Goal: Check status: Check status

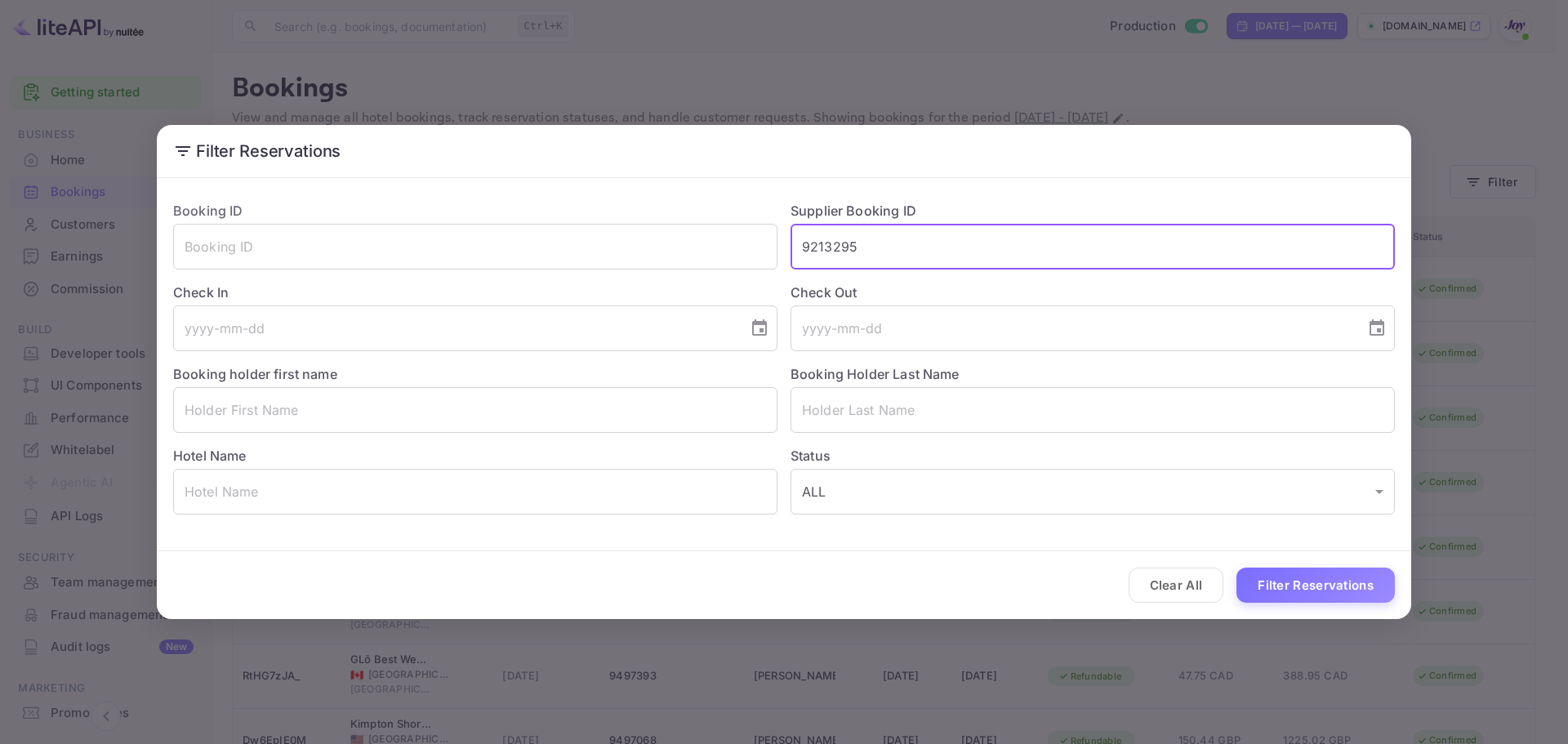
type input "9213295"
click at [1300, 589] on button "Filter Reservations" at bounding box center [1316, 585] width 158 height 35
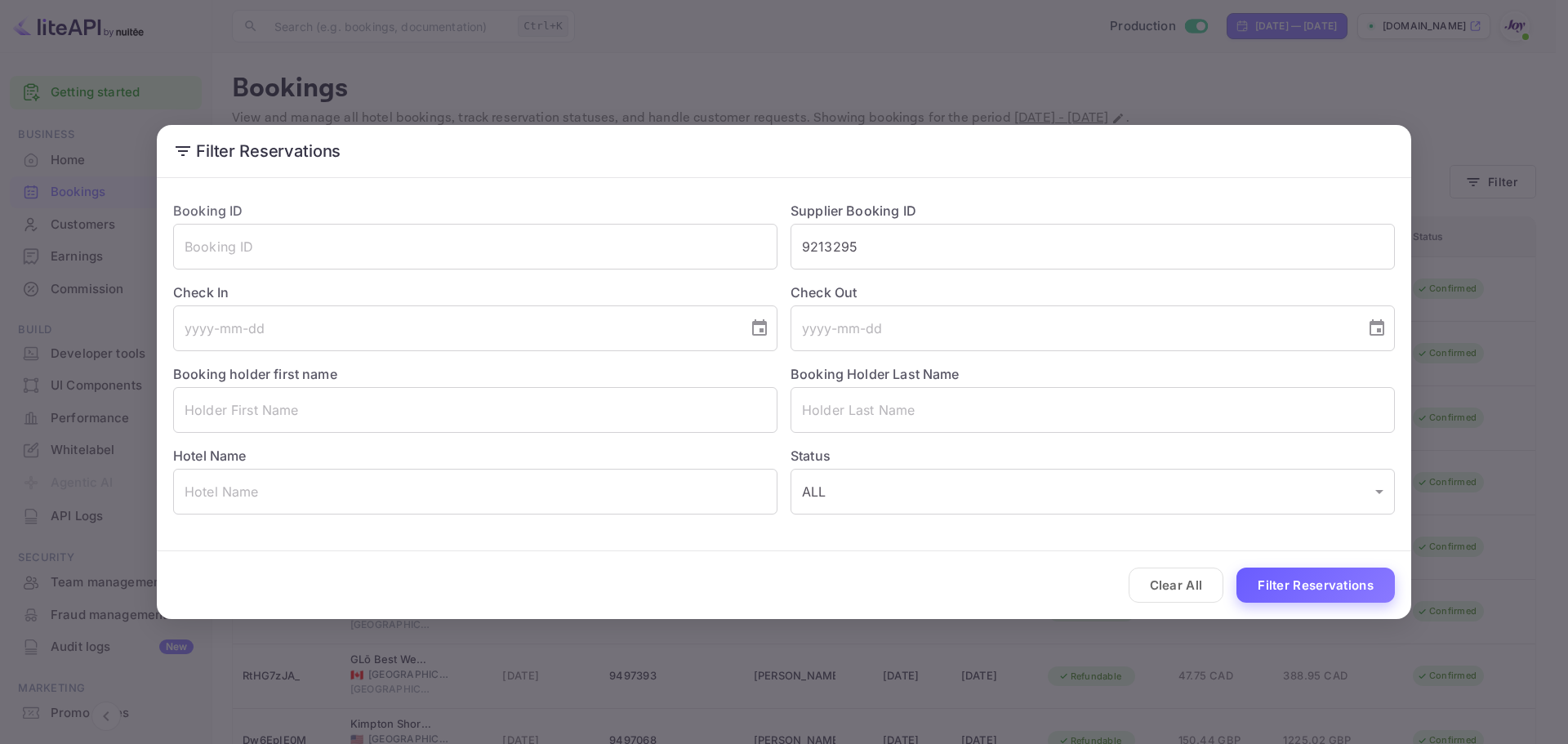
click at [1314, 592] on button "Filter Reservations" at bounding box center [1316, 585] width 158 height 35
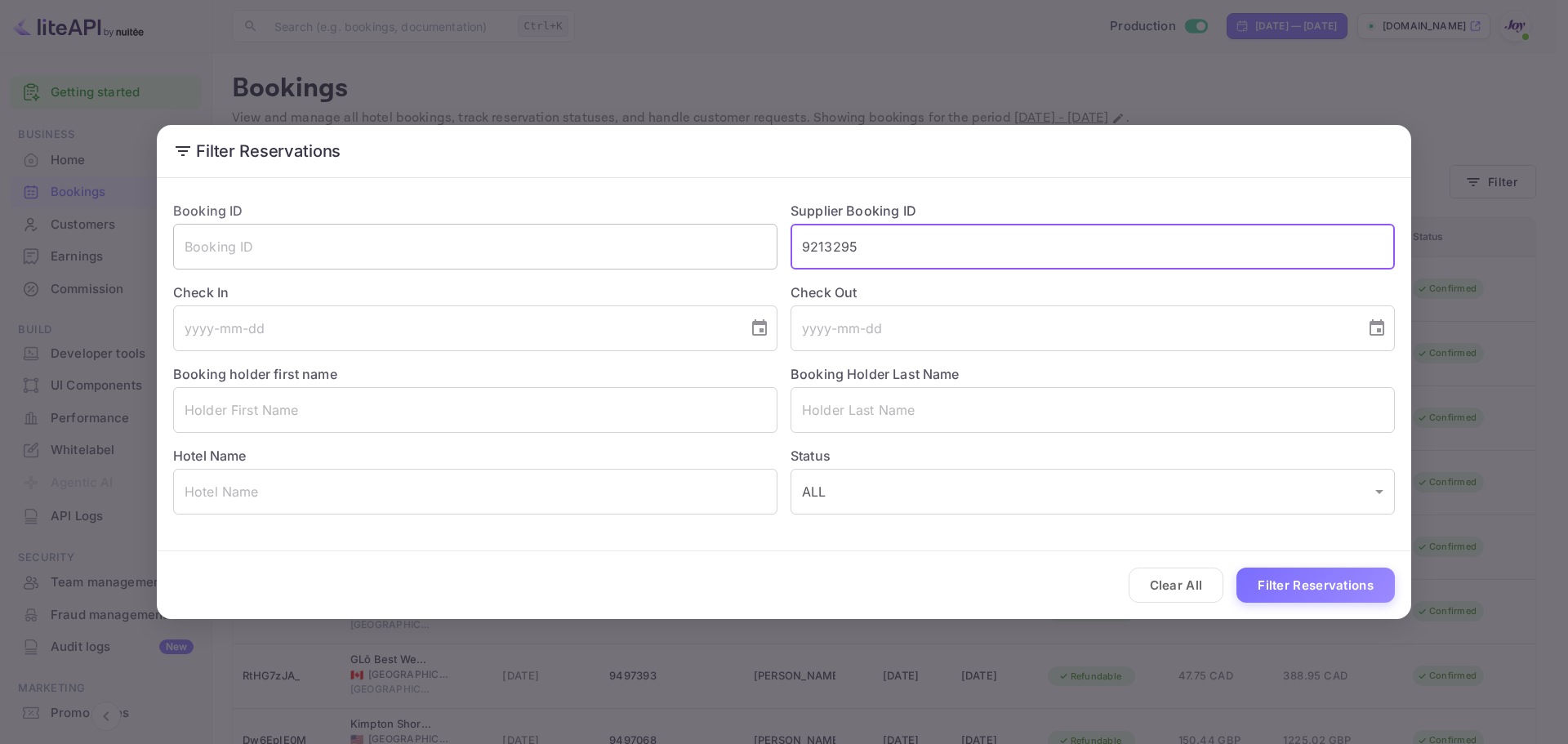
drag, startPoint x: 870, startPoint y: 235, endPoint x: 736, endPoint y: 246, distance: 134.5
click at [736, 246] on div "Booking ID ​ Supplier Booking ID 9213295 ​ Check In ​ Check Out ​ Booking holde…" at bounding box center [777, 351] width 1235 height 327
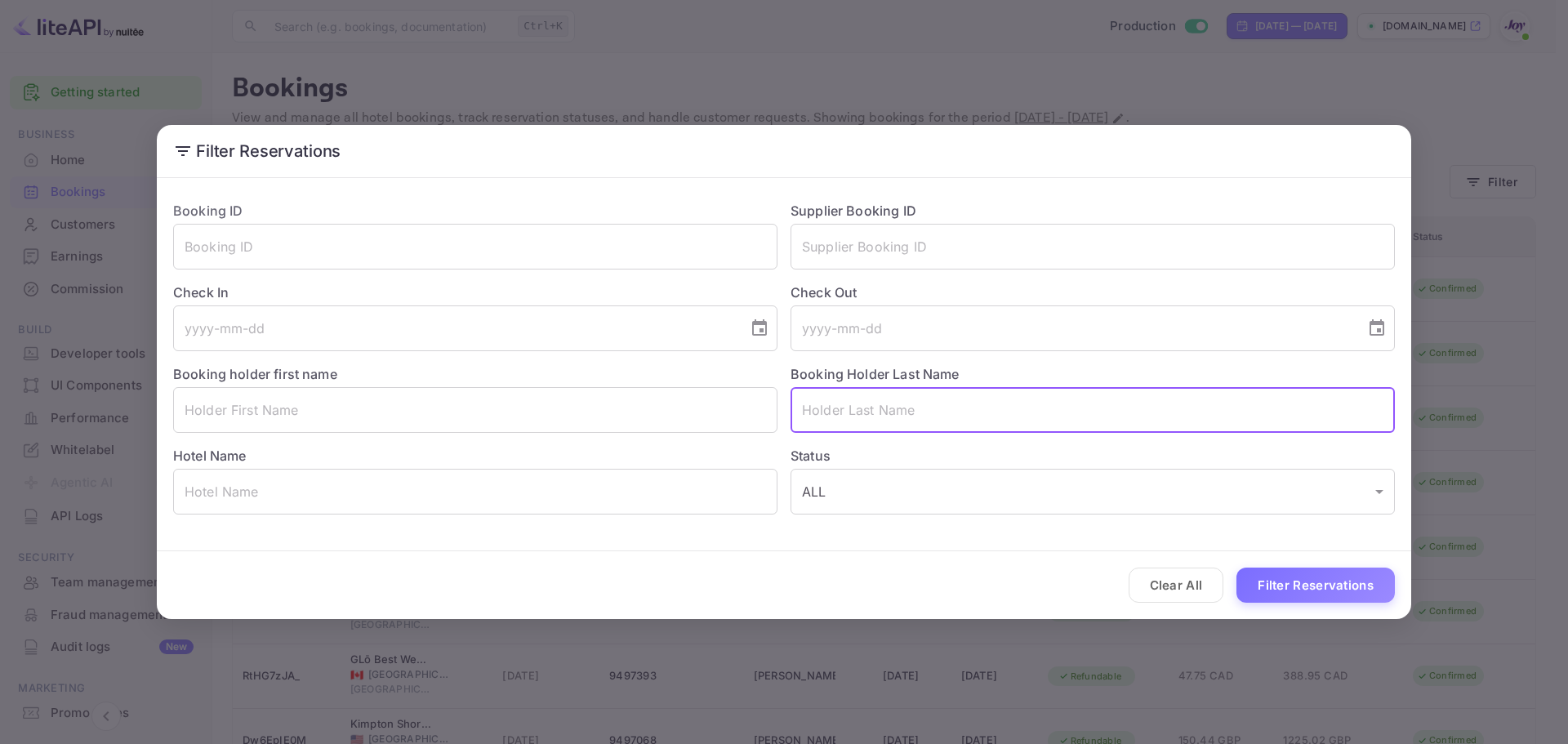
click at [855, 421] on input "text" at bounding box center [1093, 410] width 605 height 46
paste input "[PERSON_NAME]"
type input "[PERSON_NAME]"
click at [1301, 597] on button "Filter Reservations" at bounding box center [1316, 585] width 158 height 35
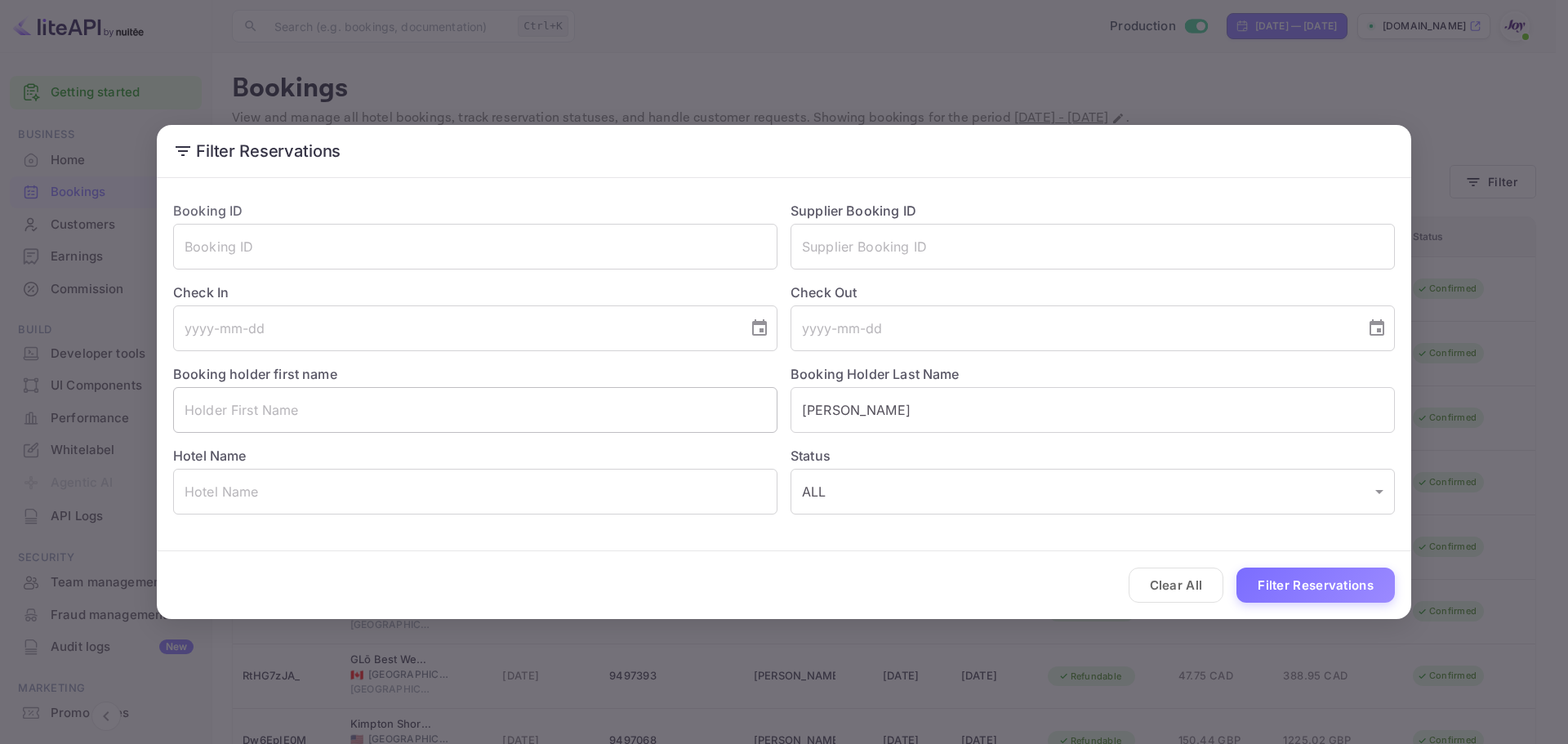
click at [311, 402] on input "text" at bounding box center [475, 410] width 605 height 46
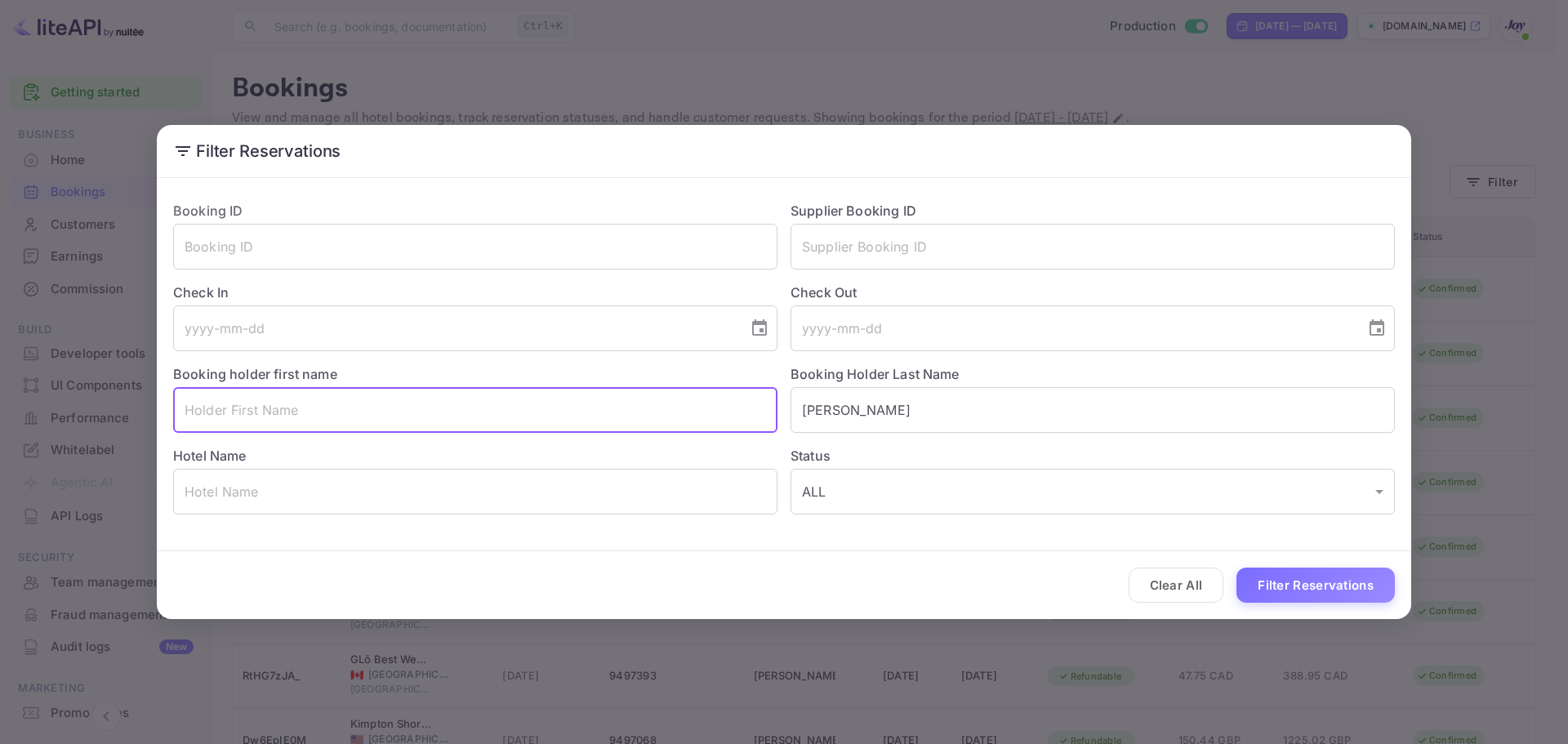
paste input "April"
type input "April"
click at [1286, 575] on button "Filter Reservations" at bounding box center [1316, 585] width 158 height 35
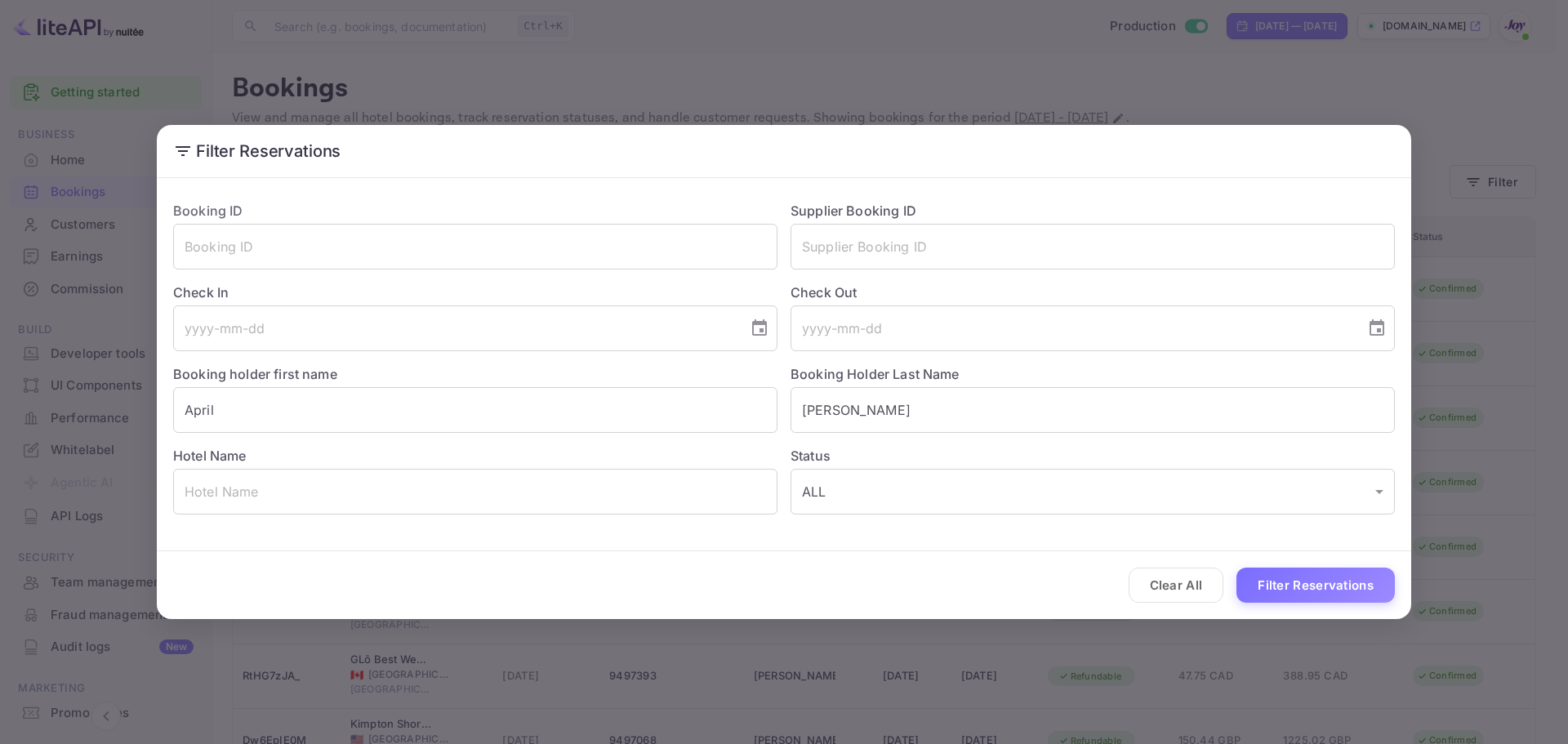
drag, startPoint x: 1196, startPoint y: 588, endPoint x: 1200, endPoint y: 596, distance: 8.9
click at [1195, 588] on button "Clear All" at bounding box center [1176, 585] width 95 height 35
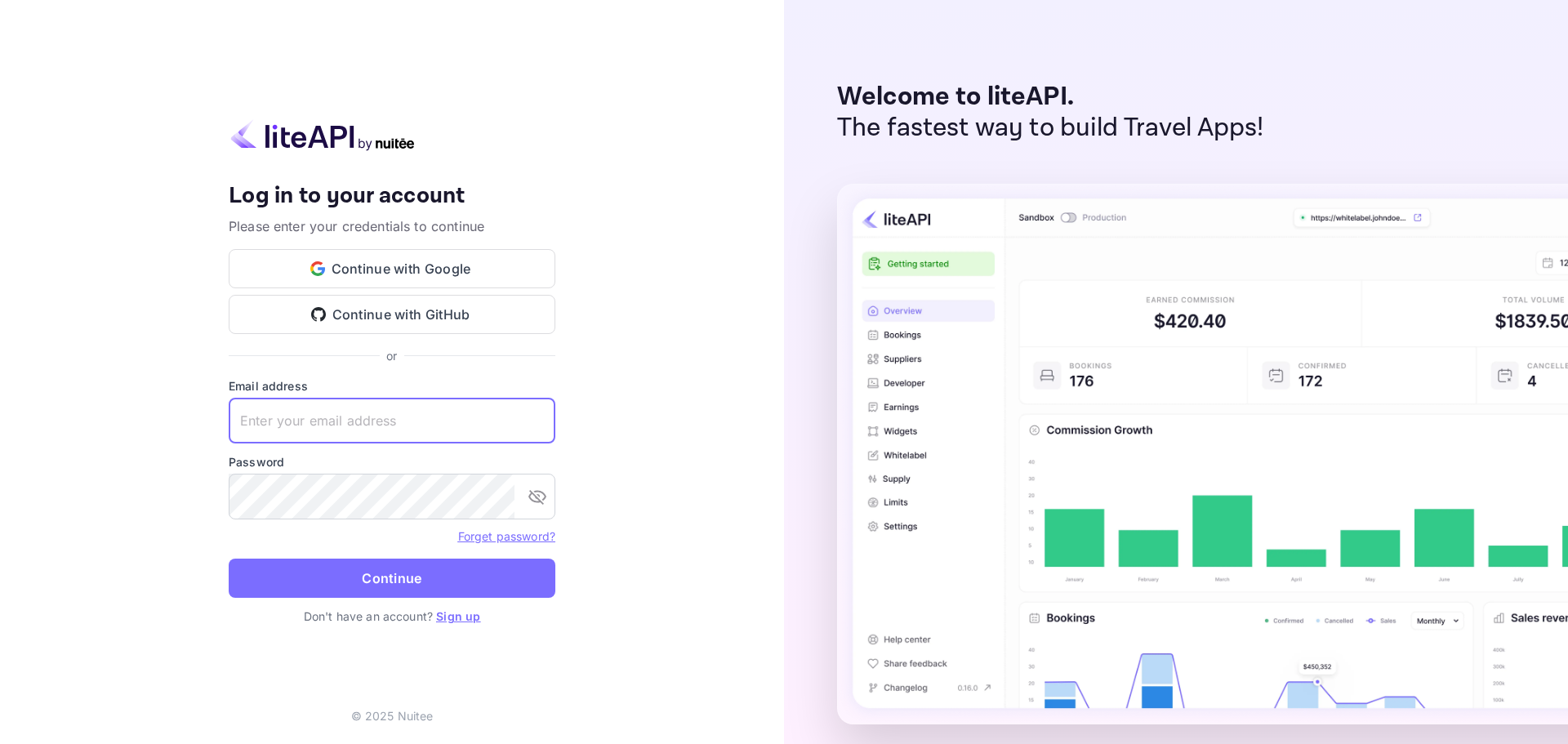
click at [364, 417] on input "text" at bounding box center [392, 421] width 327 height 46
paste input "[EMAIL_ADDRESS][DOMAIN_NAME]"
type input "[EMAIL_ADDRESS][DOMAIN_NAME]"
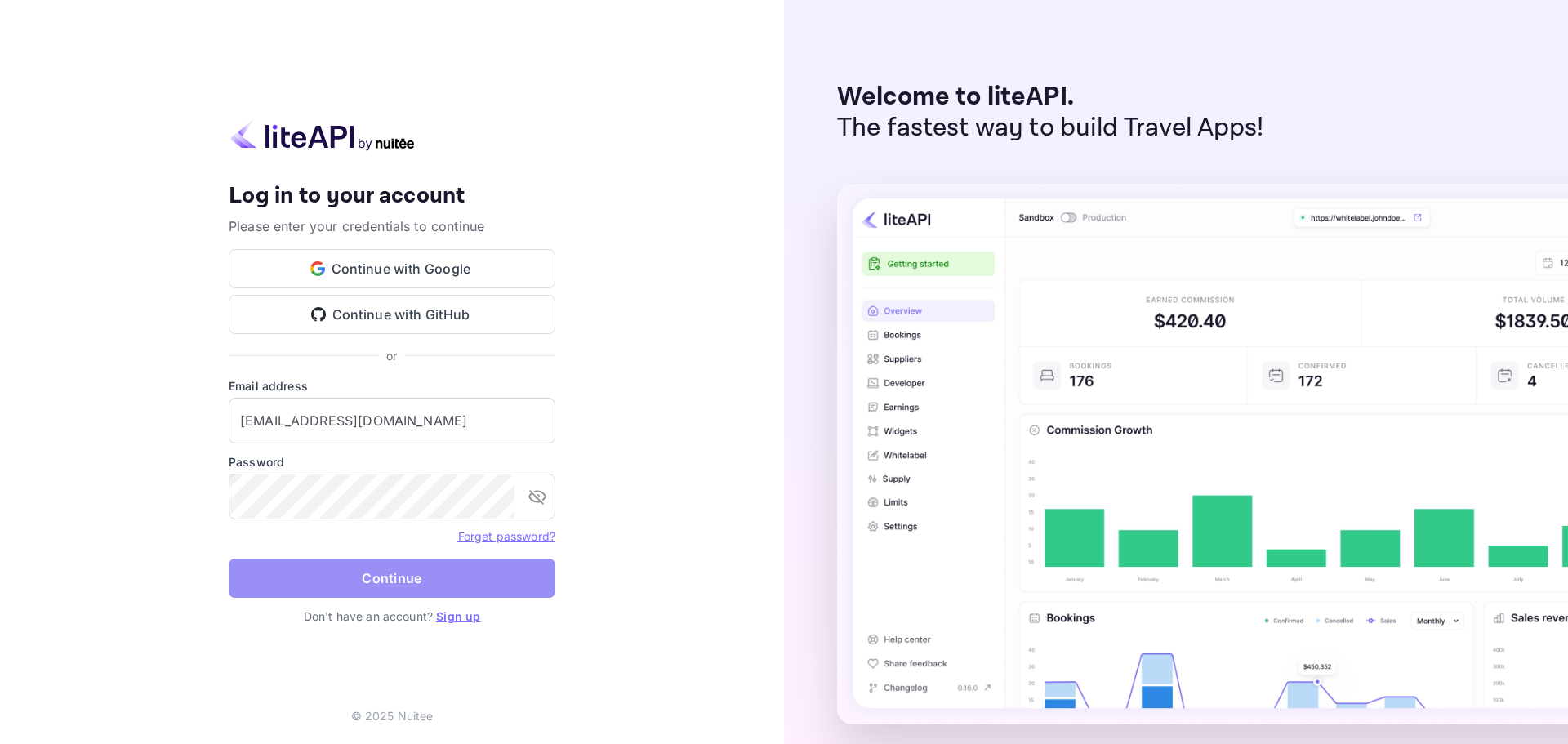
click at [381, 578] on button "Continue" at bounding box center [392, 579] width 327 height 40
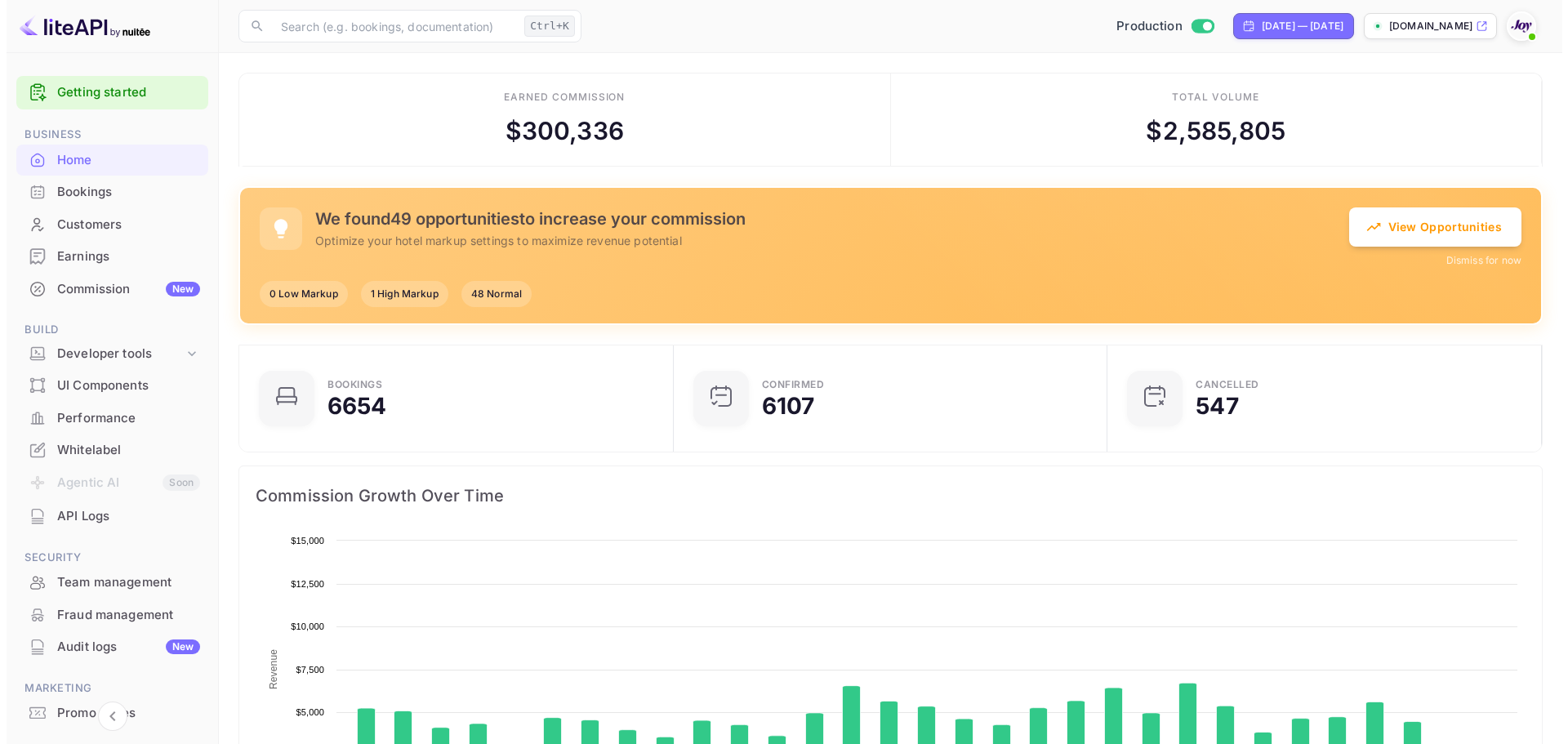
scroll to position [253, 412]
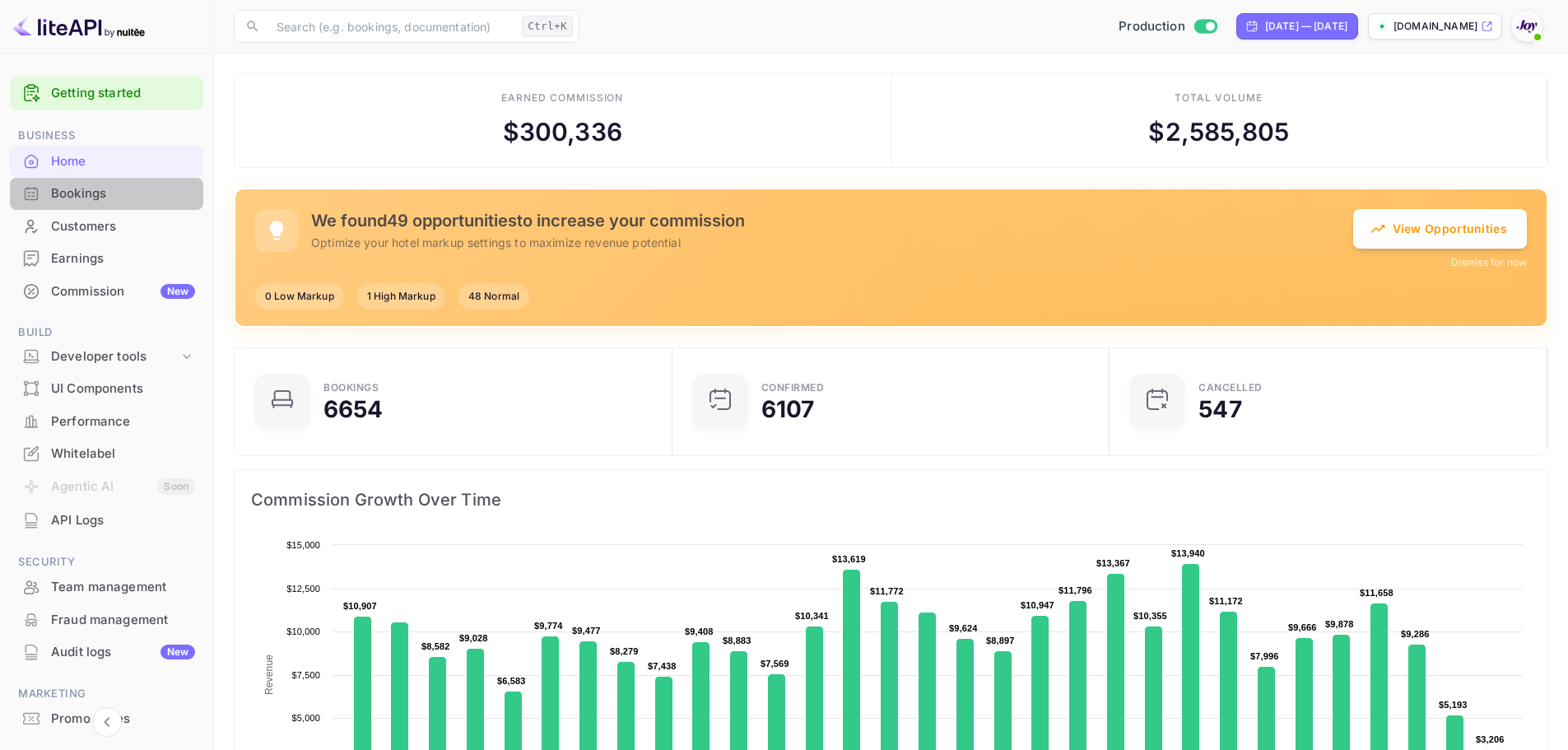
click at [112, 195] on div "Bookings" at bounding box center [122, 194] width 144 height 19
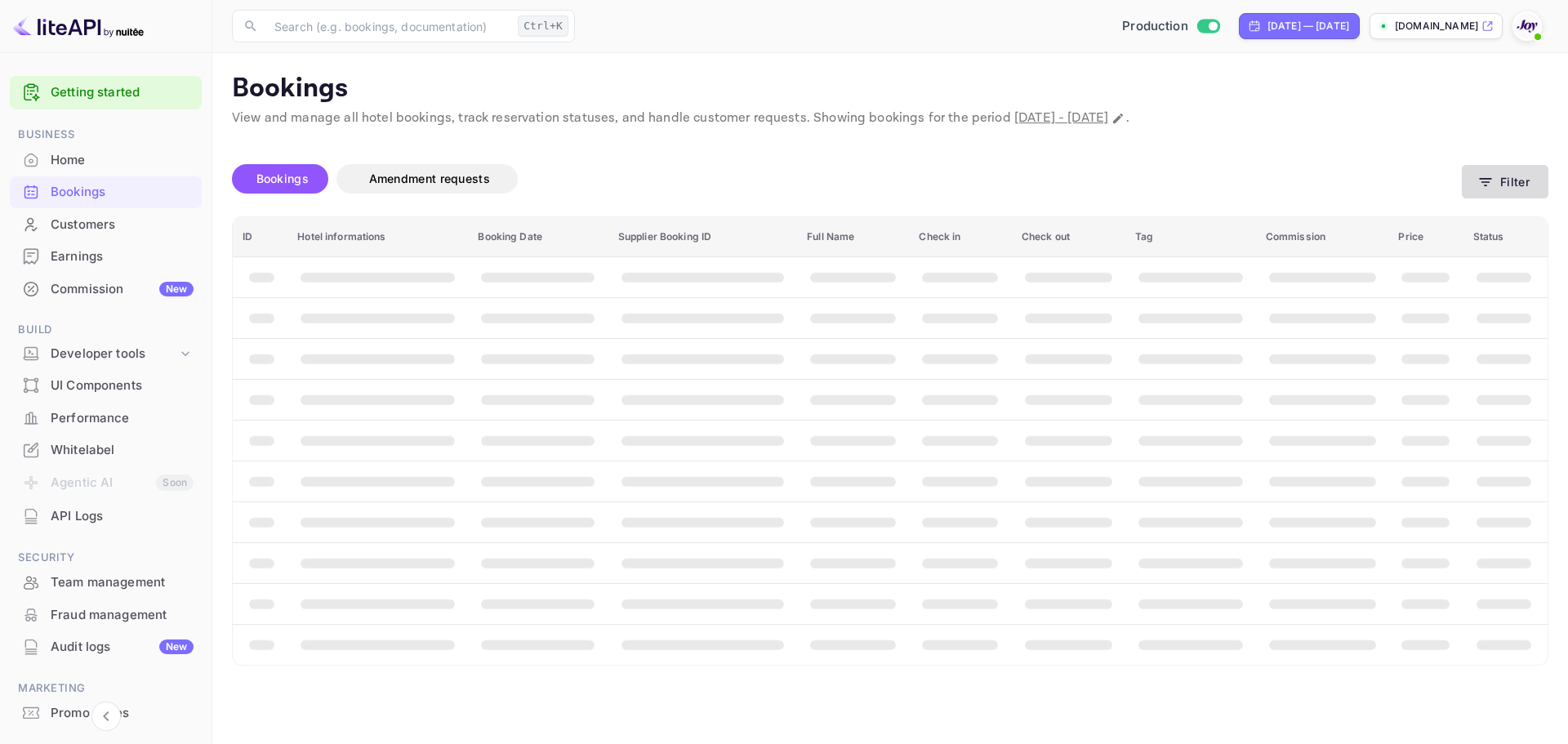
click at [1519, 184] on button "Filter" at bounding box center [1505, 182] width 86 height 33
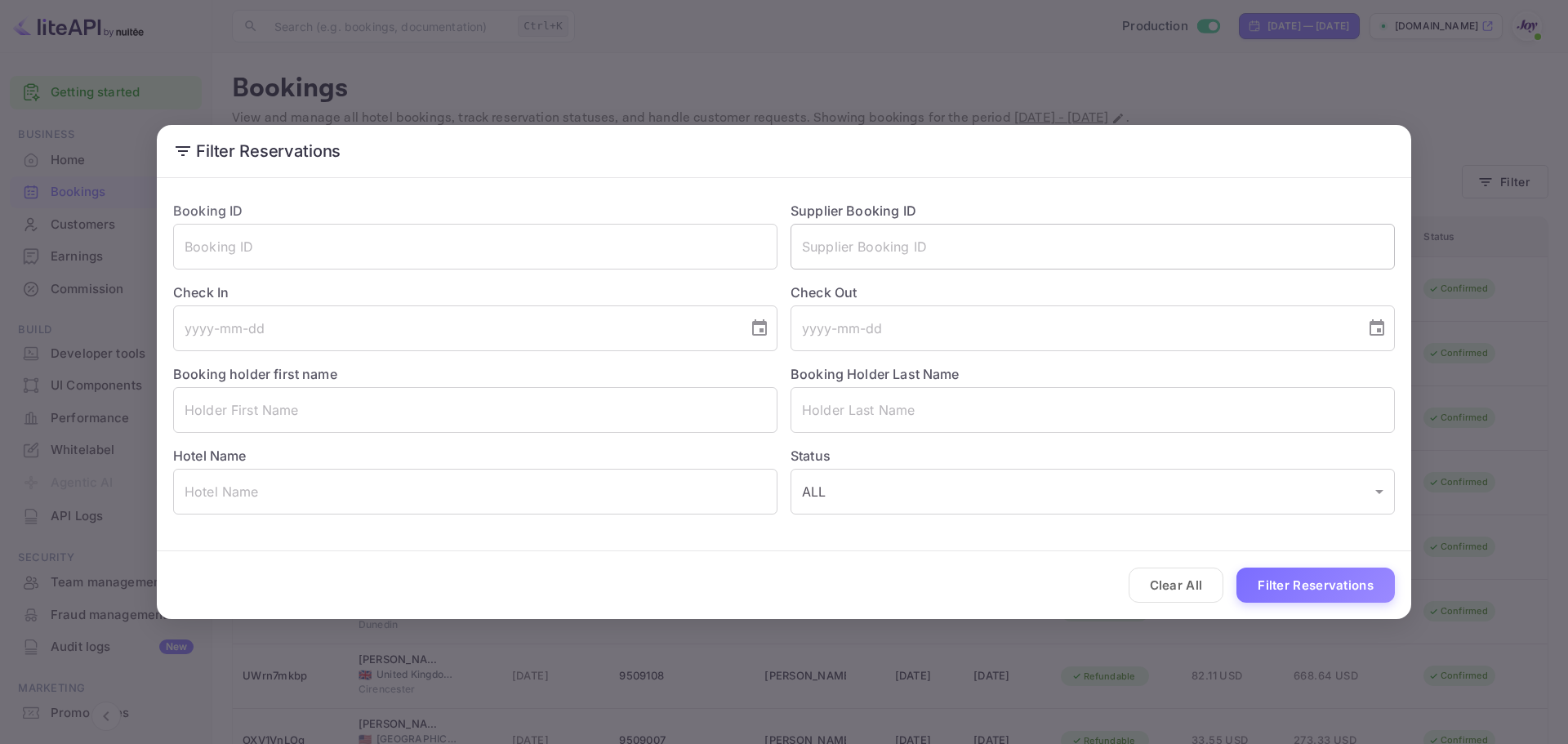
click at [882, 252] on input "text" at bounding box center [1093, 246] width 605 height 46
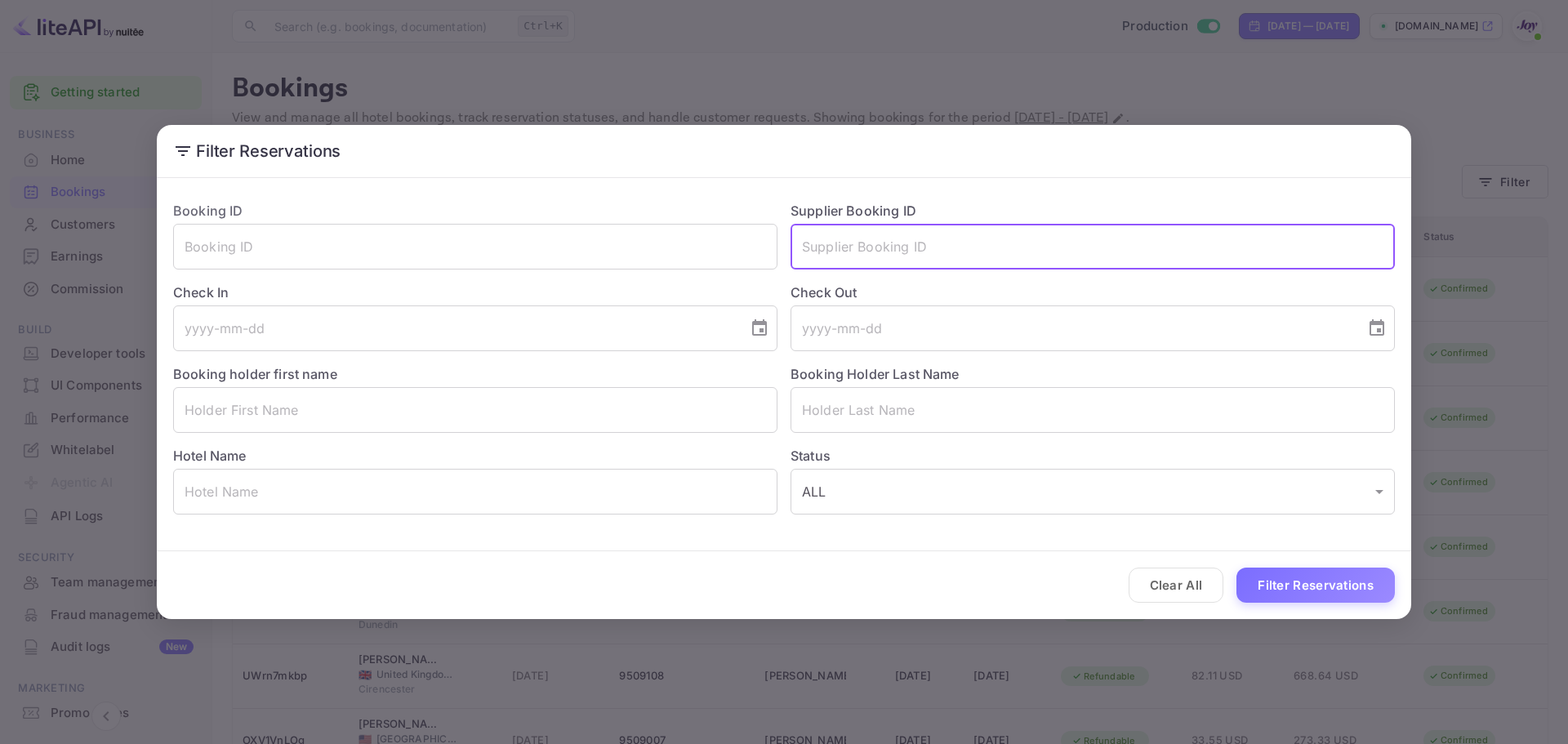
click at [861, 241] on input "text" at bounding box center [1093, 246] width 605 height 46
paste input "9213295"
type input "9213295"
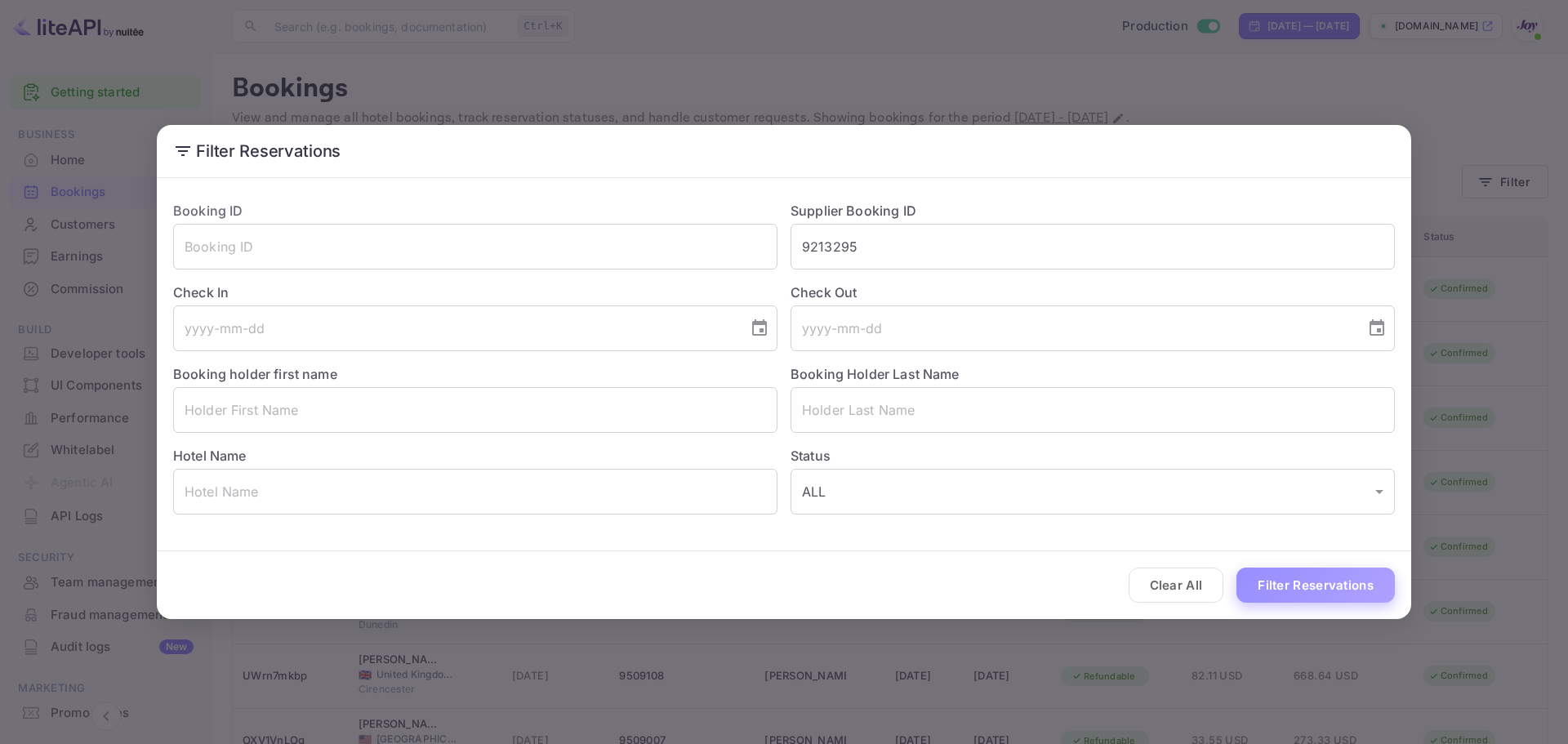
click at [1316, 583] on button "Filter Reservations" at bounding box center [1316, 585] width 158 height 35
drag, startPoint x: 1195, startPoint y: 588, endPoint x: 1188, endPoint y: 580, distance: 10.6
click at [1195, 586] on button "Clear All" at bounding box center [1176, 585] width 95 height 35
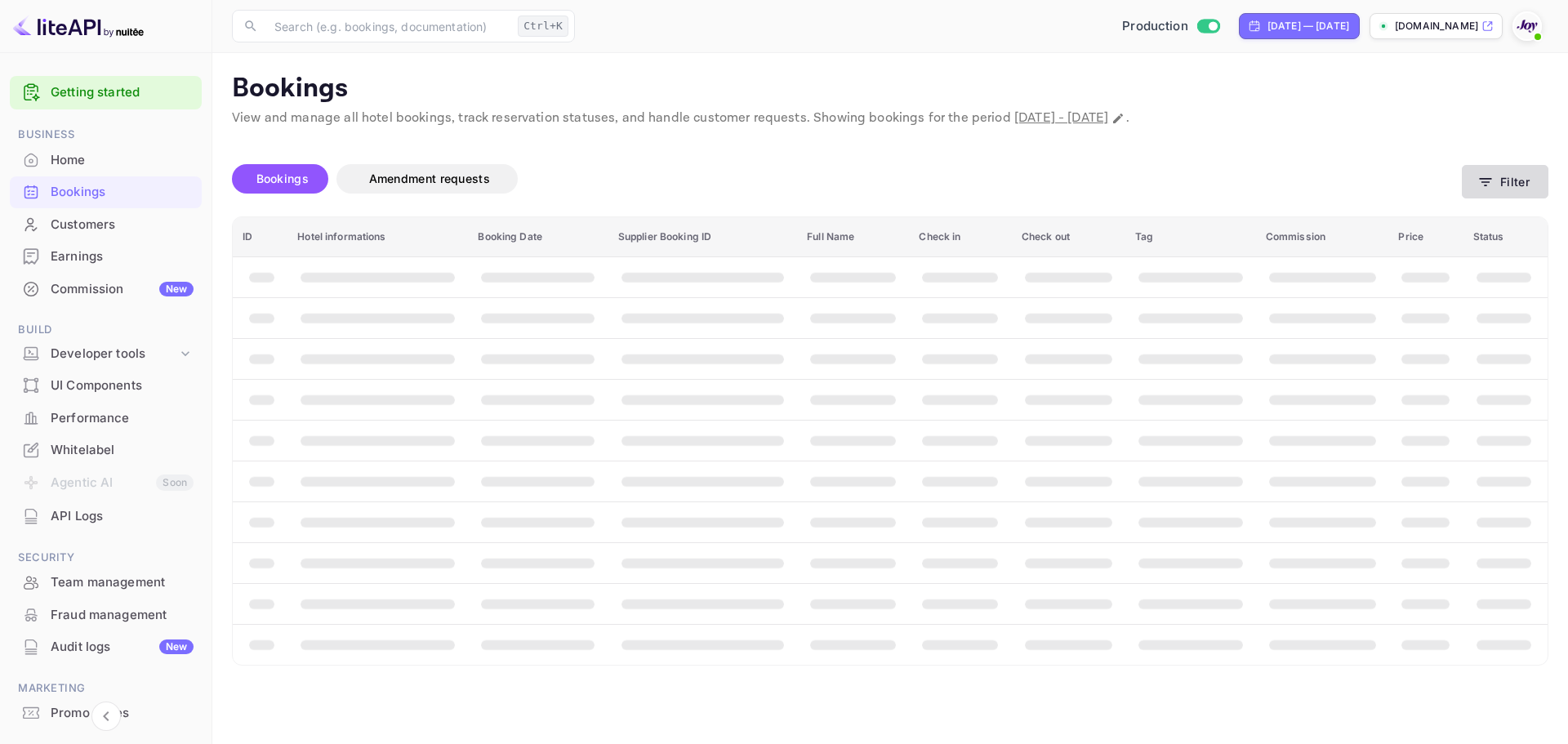
click at [1501, 186] on button "Filter" at bounding box center [1505, 182] width 86 height 33
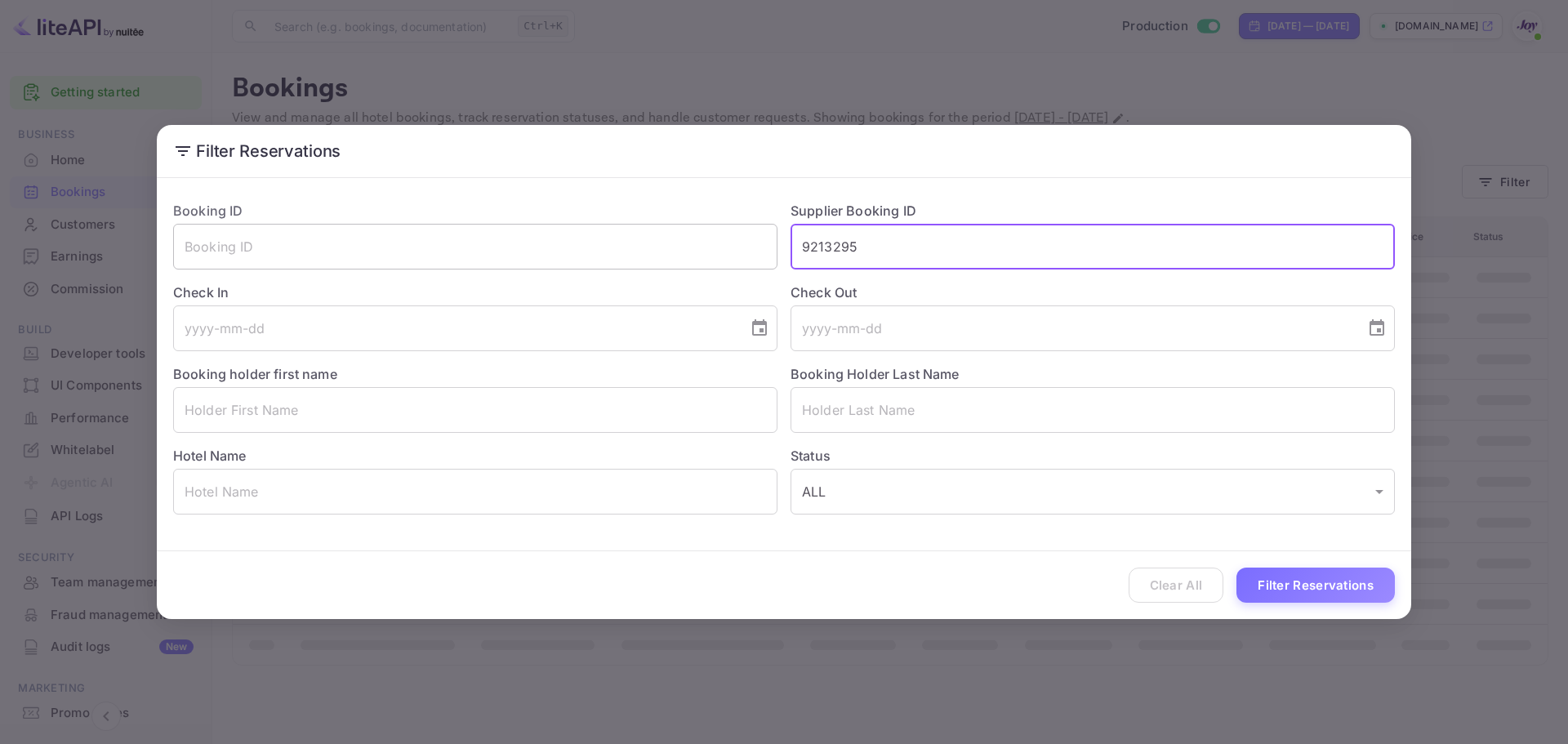
drag, startPoint x: 890, startPoint y: 250, endPoint x: 756, endPoint y: 249, distance: 134.0
click at [756, 249] on div "Booking ID ​ Supplier Booking ID 9213295 ​ Check In ​ Check Out ​ Booking holde…" at bounding box center [777, 351] width 1235 height 327
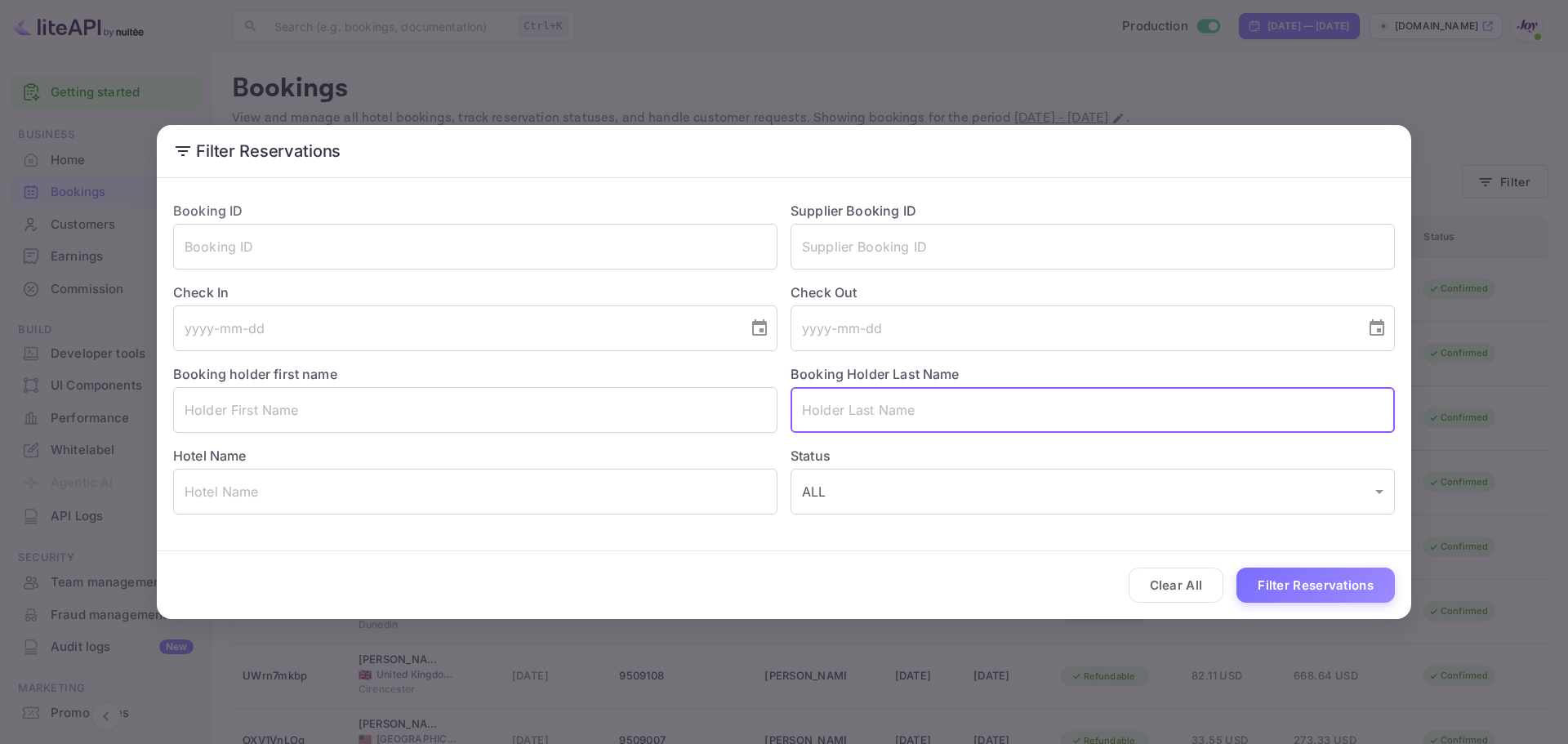
click at [848, 420] on input "text" at bounding box center [1093, 410] width 605 height 46
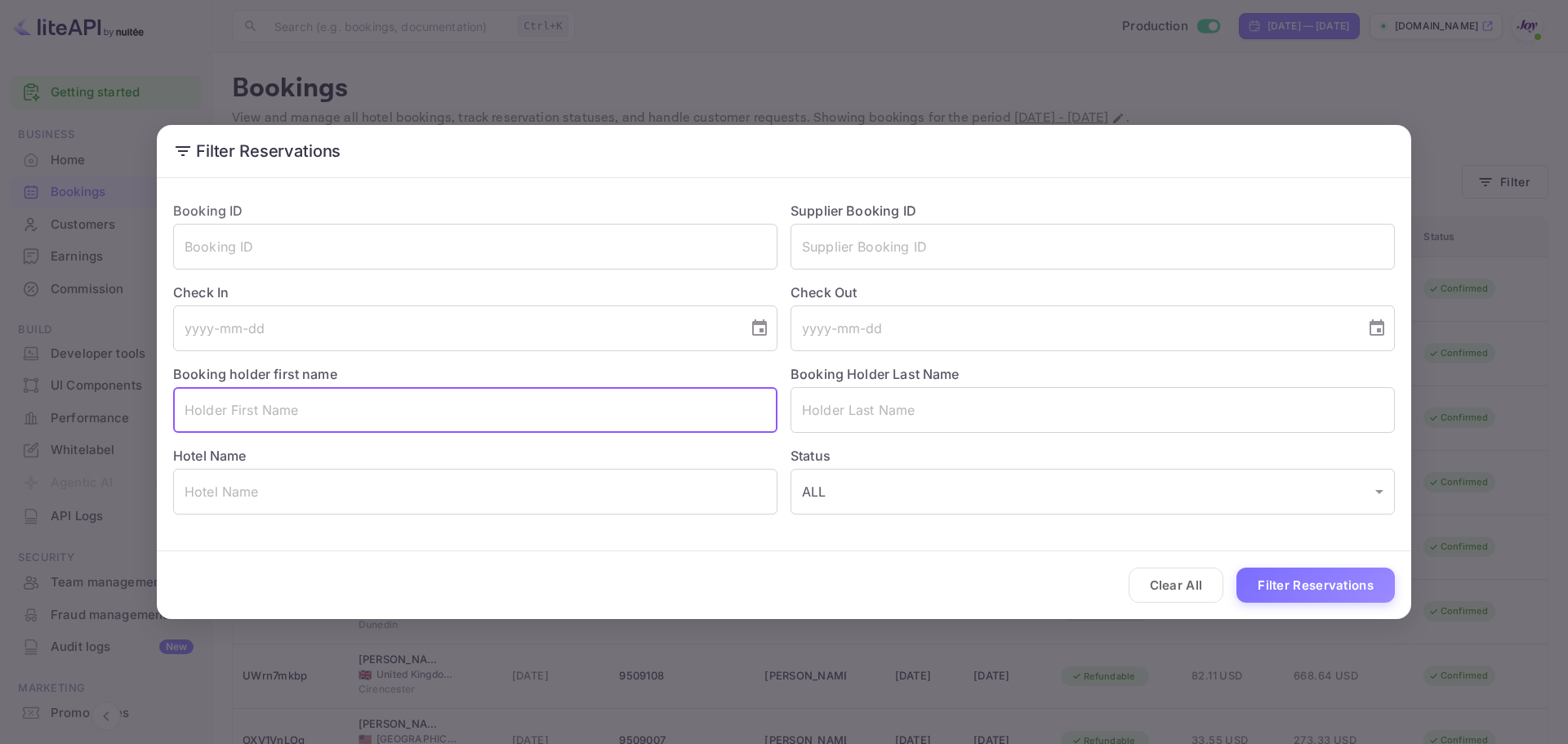
click at [644, 409] on input "text" at bounding box center [475, 410] width 605 height 46
paste input "[PERSON_NAME]"
click at [241, 404] on input "[PERSON_NAME]" at bounding box center [475, 410] width 605 height 46
type input "April"
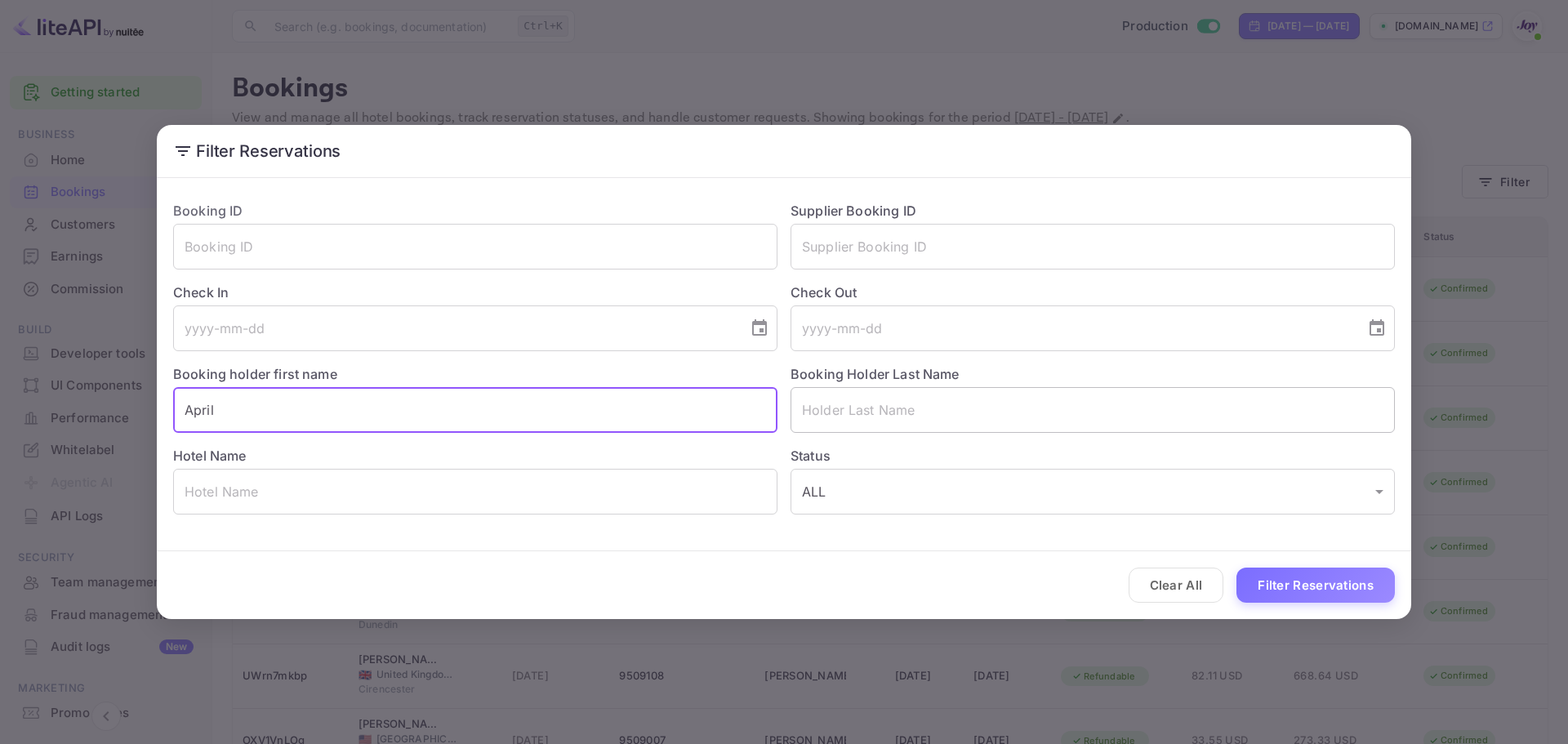
click at [839, 405] on input "text" at bounding box center [1093, 410] width 605 height 46
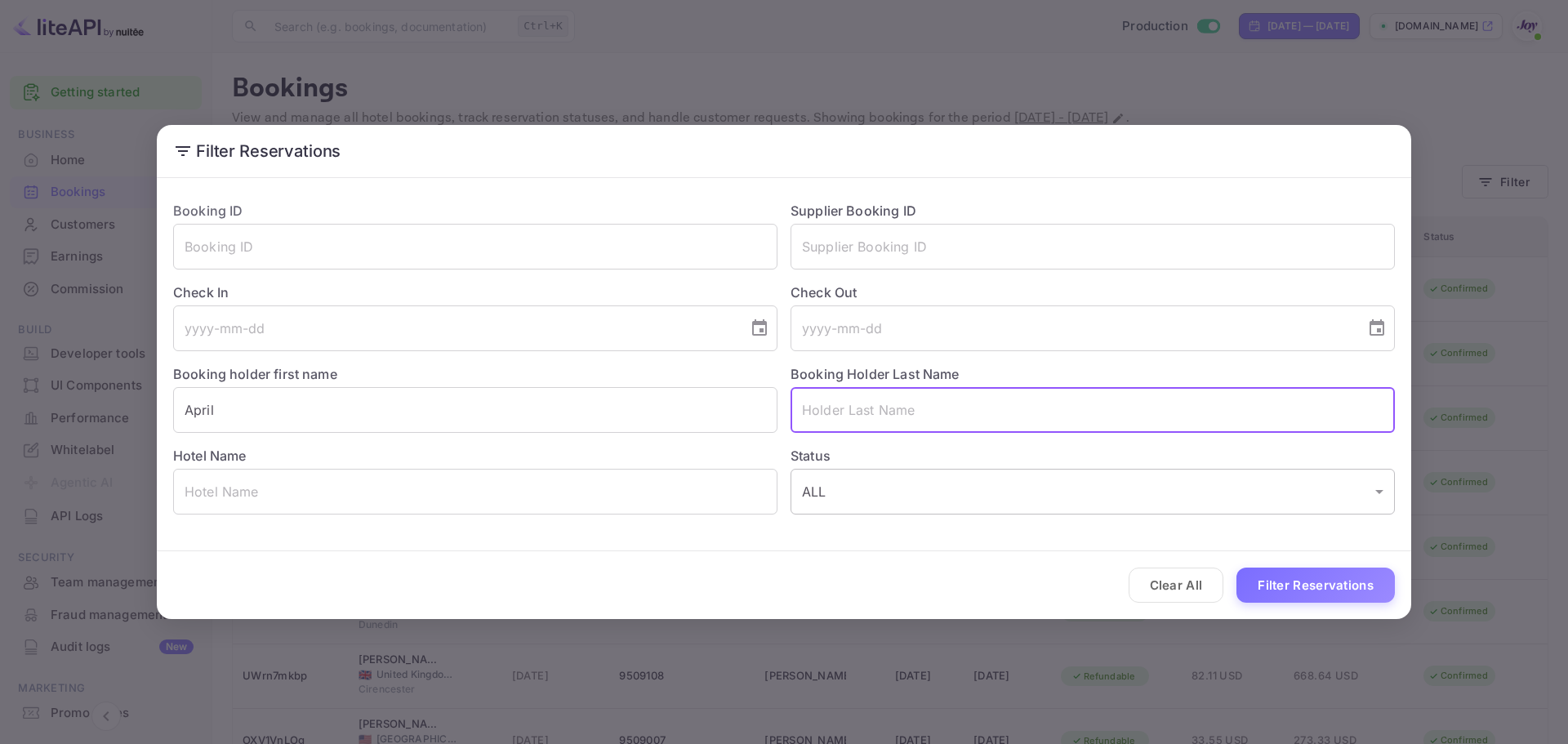
paste input "[PERSON_NAME]"
type input "[PERSON_NAME]"
click at [1292, 579] on button "Filter Reservations" at bounding box center [1316, 585] width 158 height 35
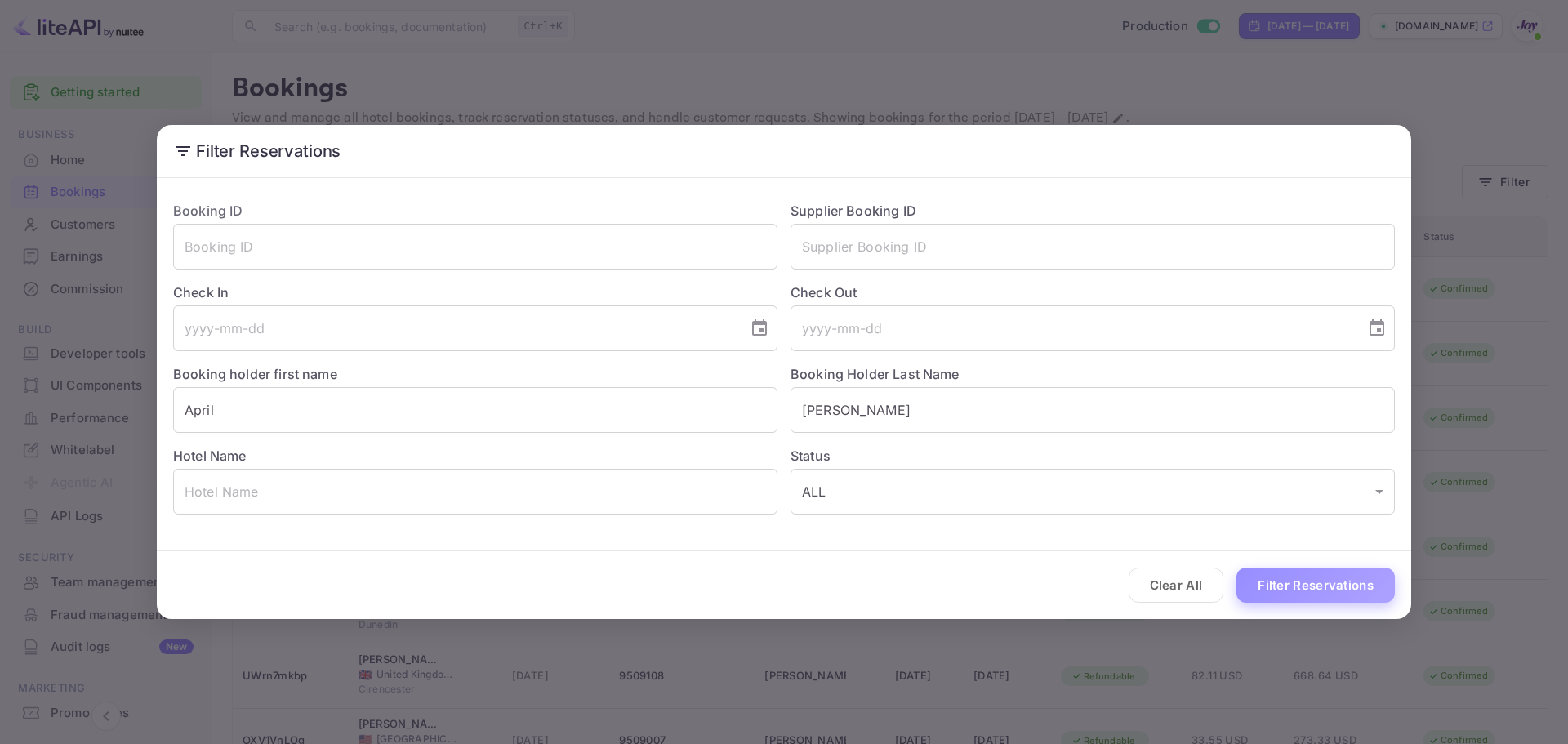
click at [1282, 587] on button "Filter Reservations" at bounding box center [1316, 585] width 158 height 35
